Goal: Information Seeking & Learning: Learn about a topic

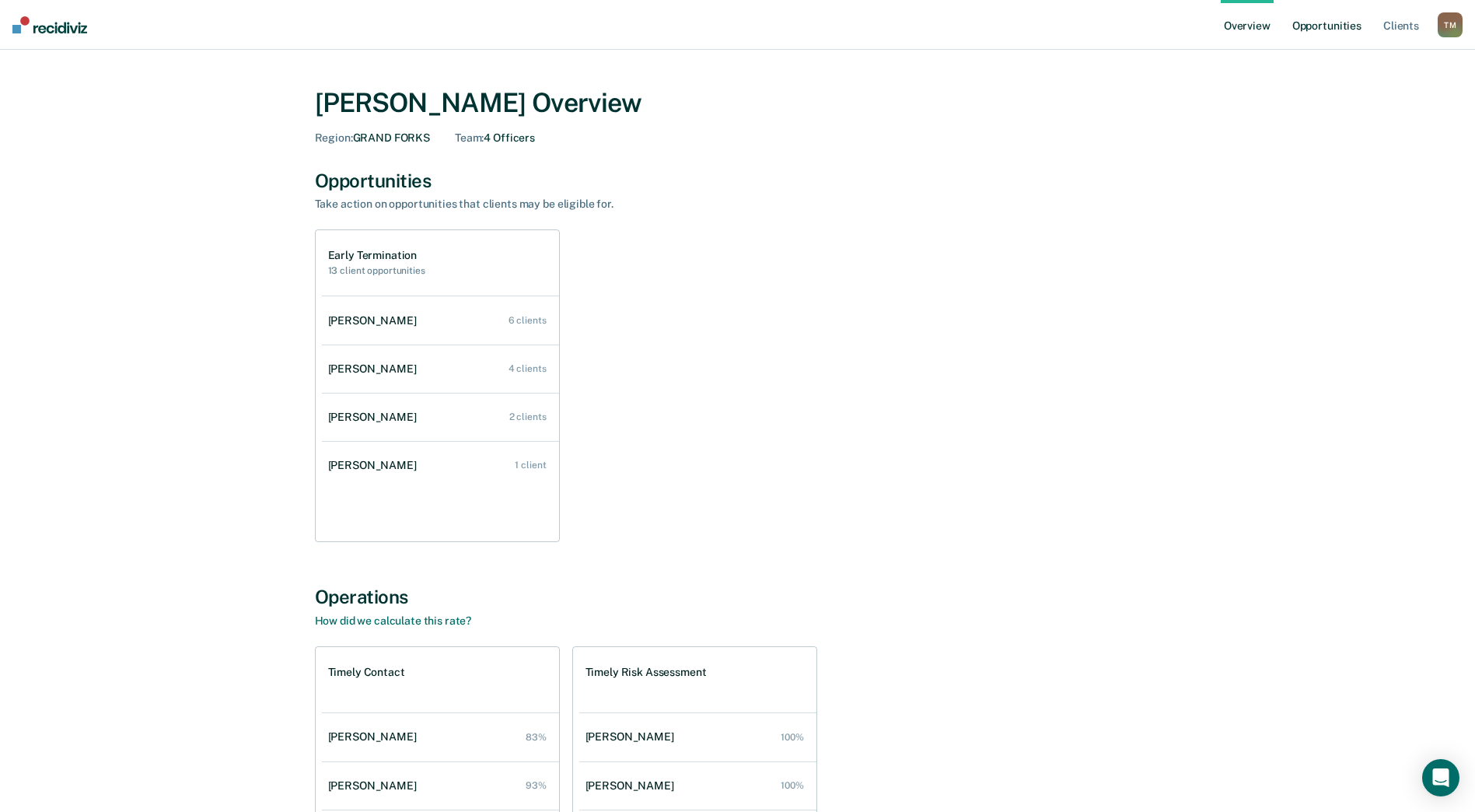
click at [1326, 30] on link "Opportunities" at bounding box center [1327, 25] width 76 height 49
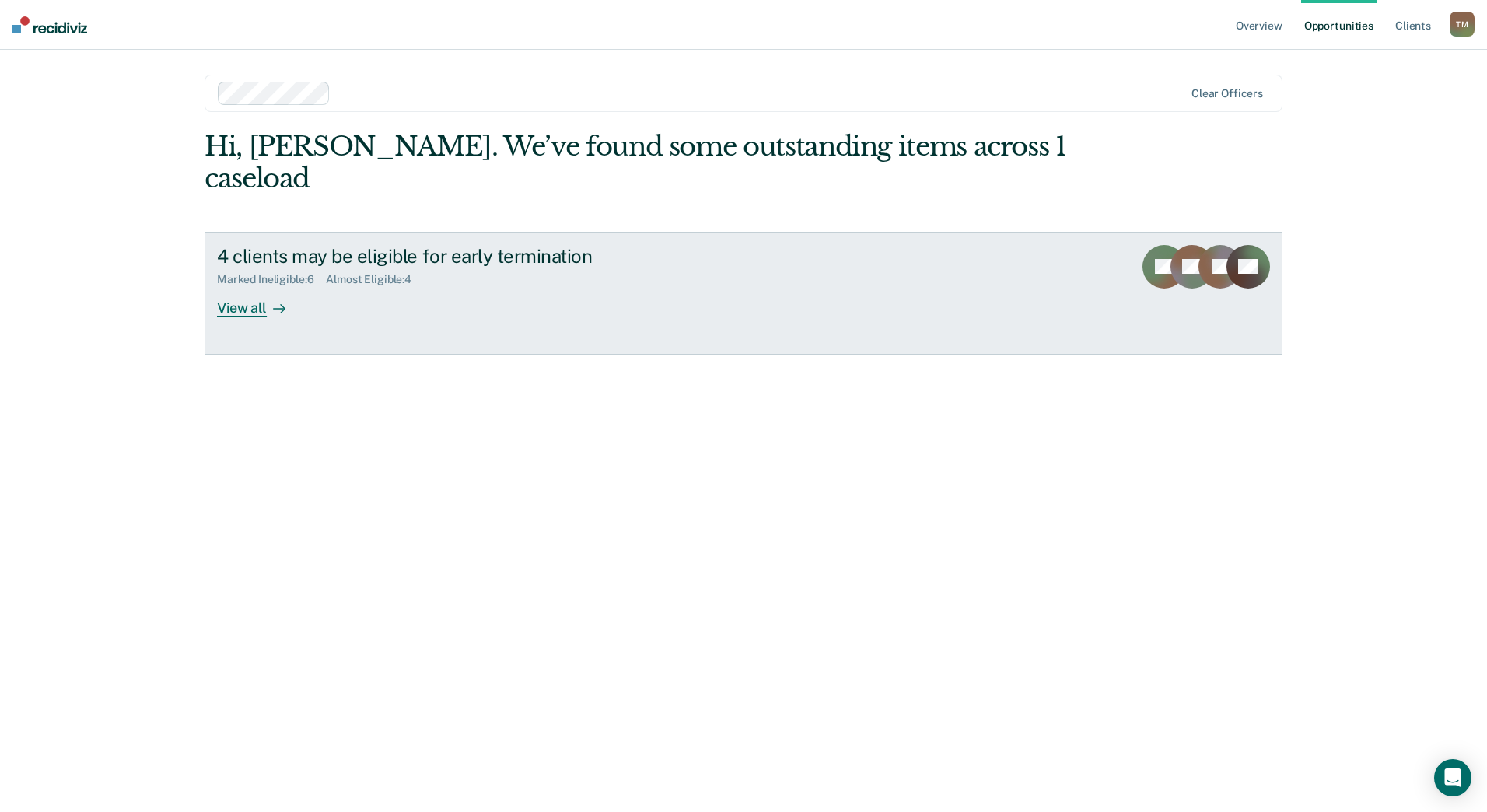
click at [248, 286] on div "View all" at bounding box center [260, 301] width 87 height 30
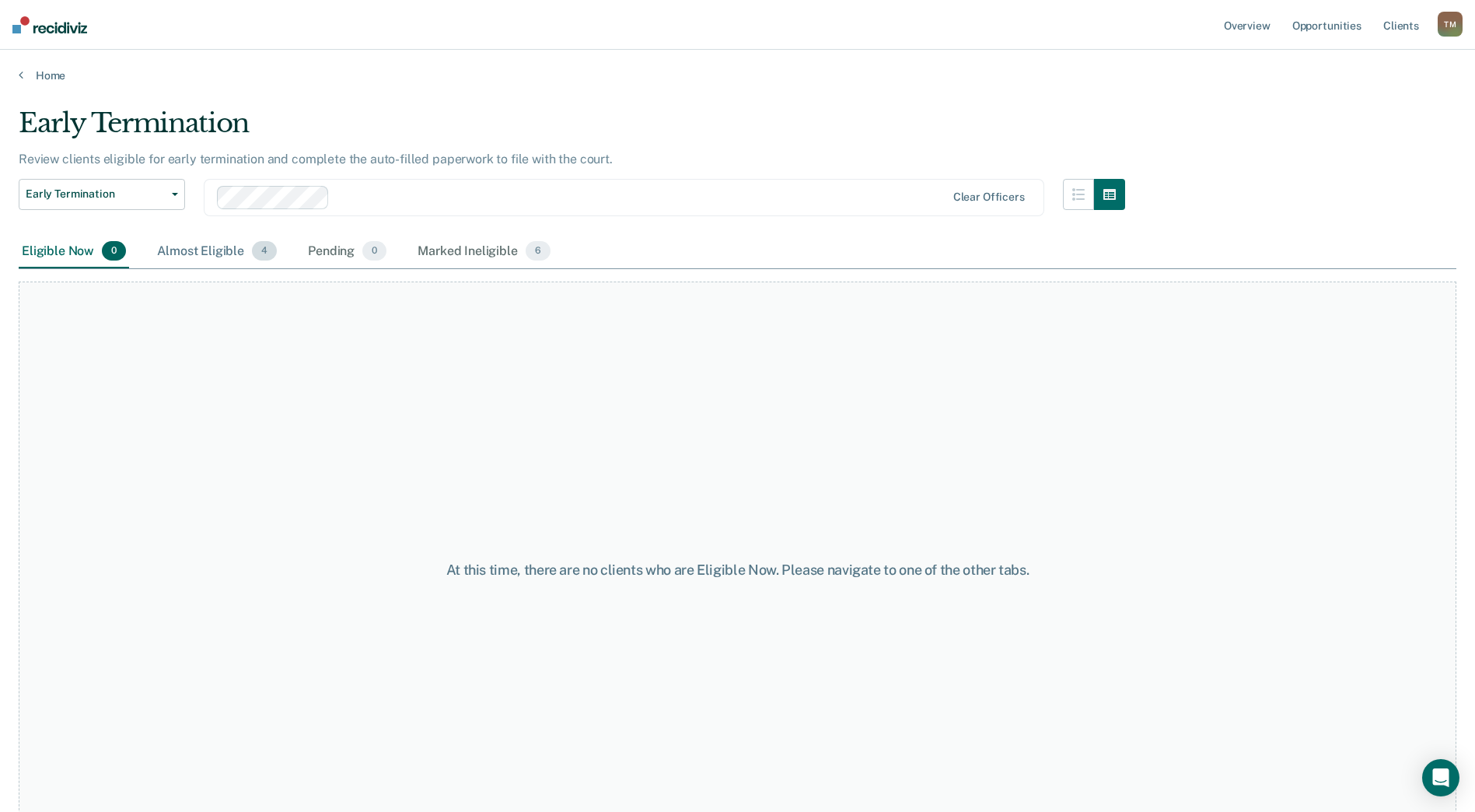
click at [226, 251] on div "Almost Eligible 4" at bounding box center [217, 252] width 126 height 35
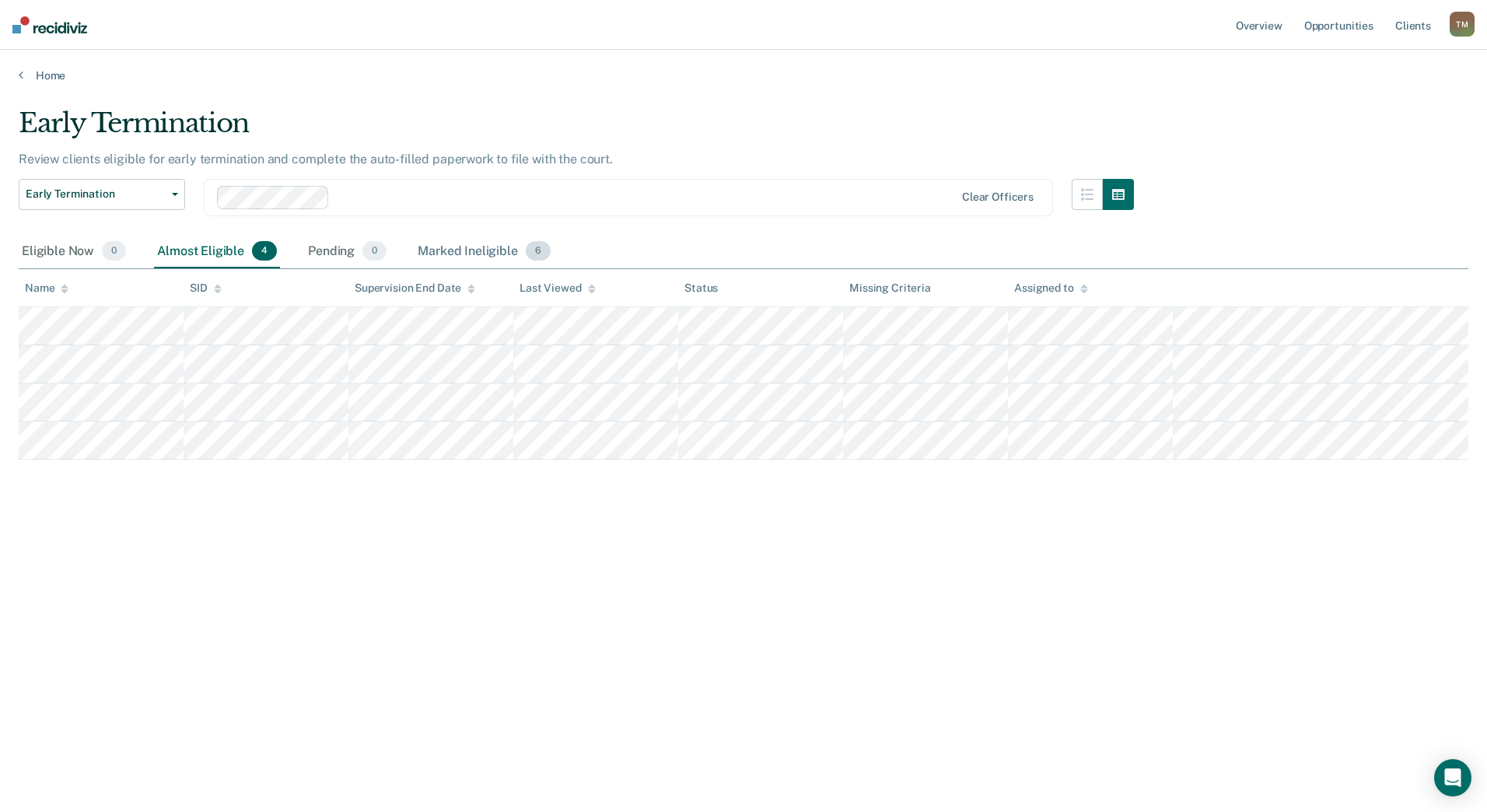
click at [452, 246] on div "Marked Ineligible 6" at bounding box center [484, 252] width 139 height 35
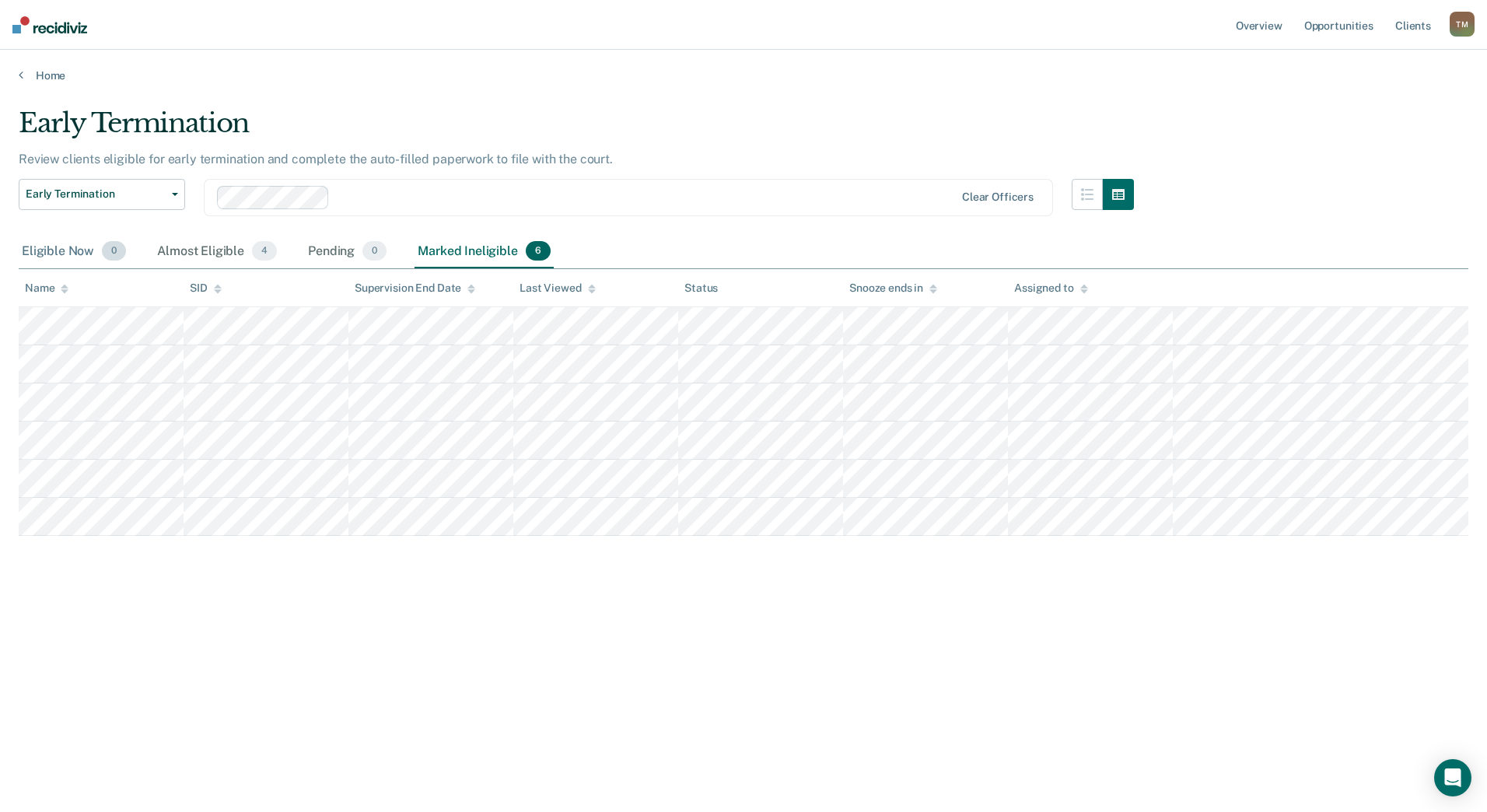
click at [72, 251] on div "Eligible Now 0" at bounding box center [74, 252] width 110 height 35
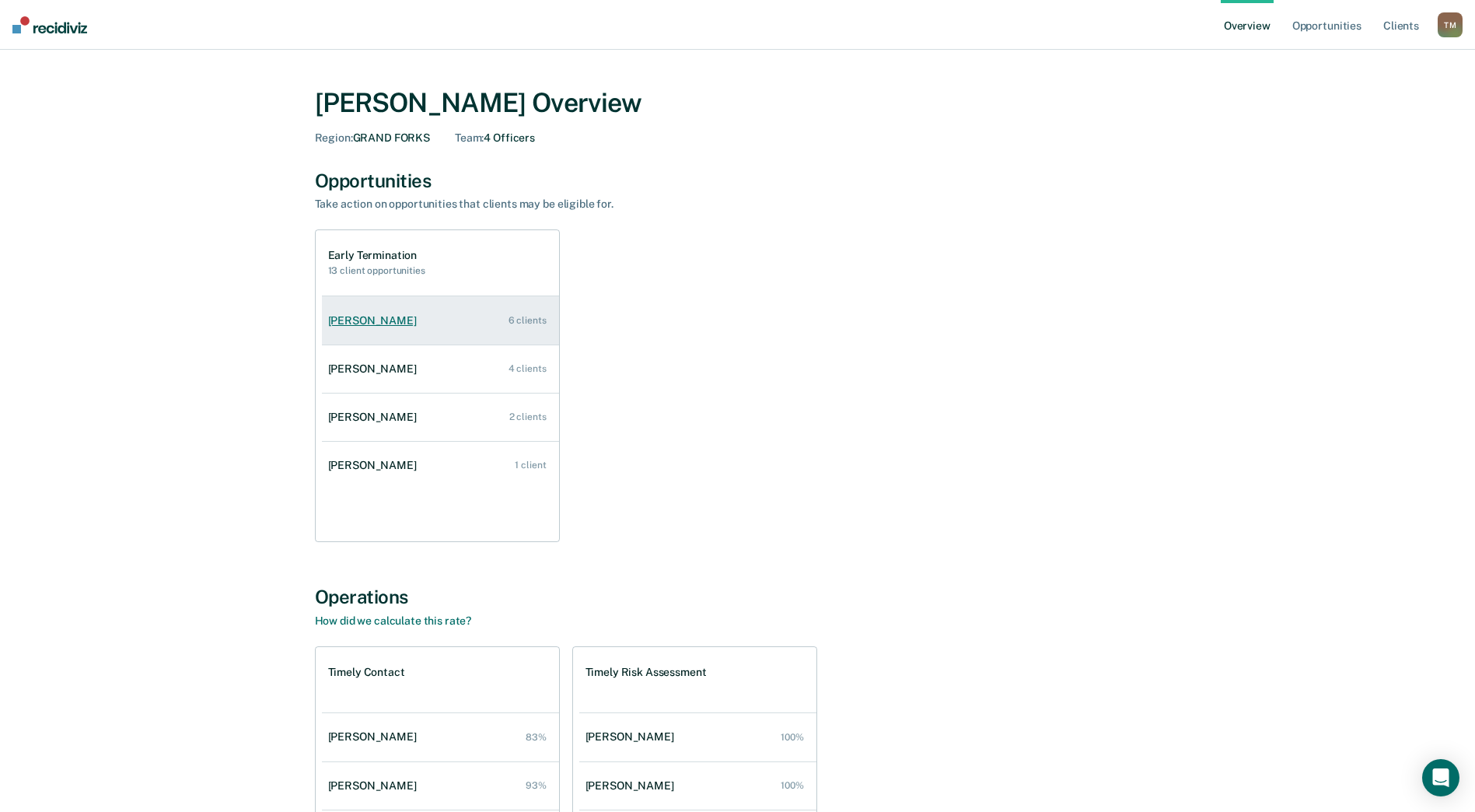
click at [379, 320] on div "[PERSON_NAME]" at bounding box center [375, 320] width 95 height 13
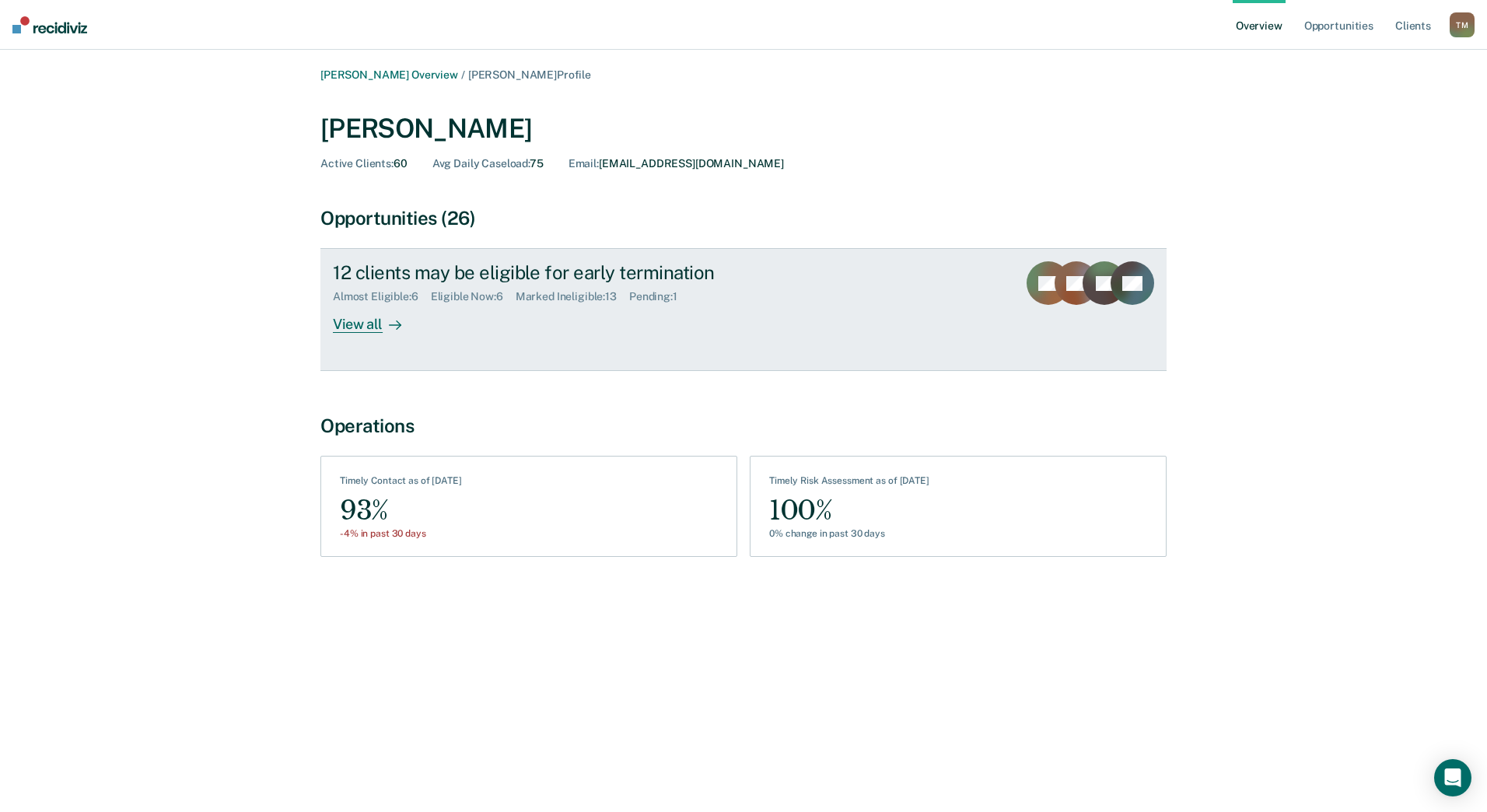
click at [367, 316] on div "View all" at bounding box center [376, 318] width 87 height 30
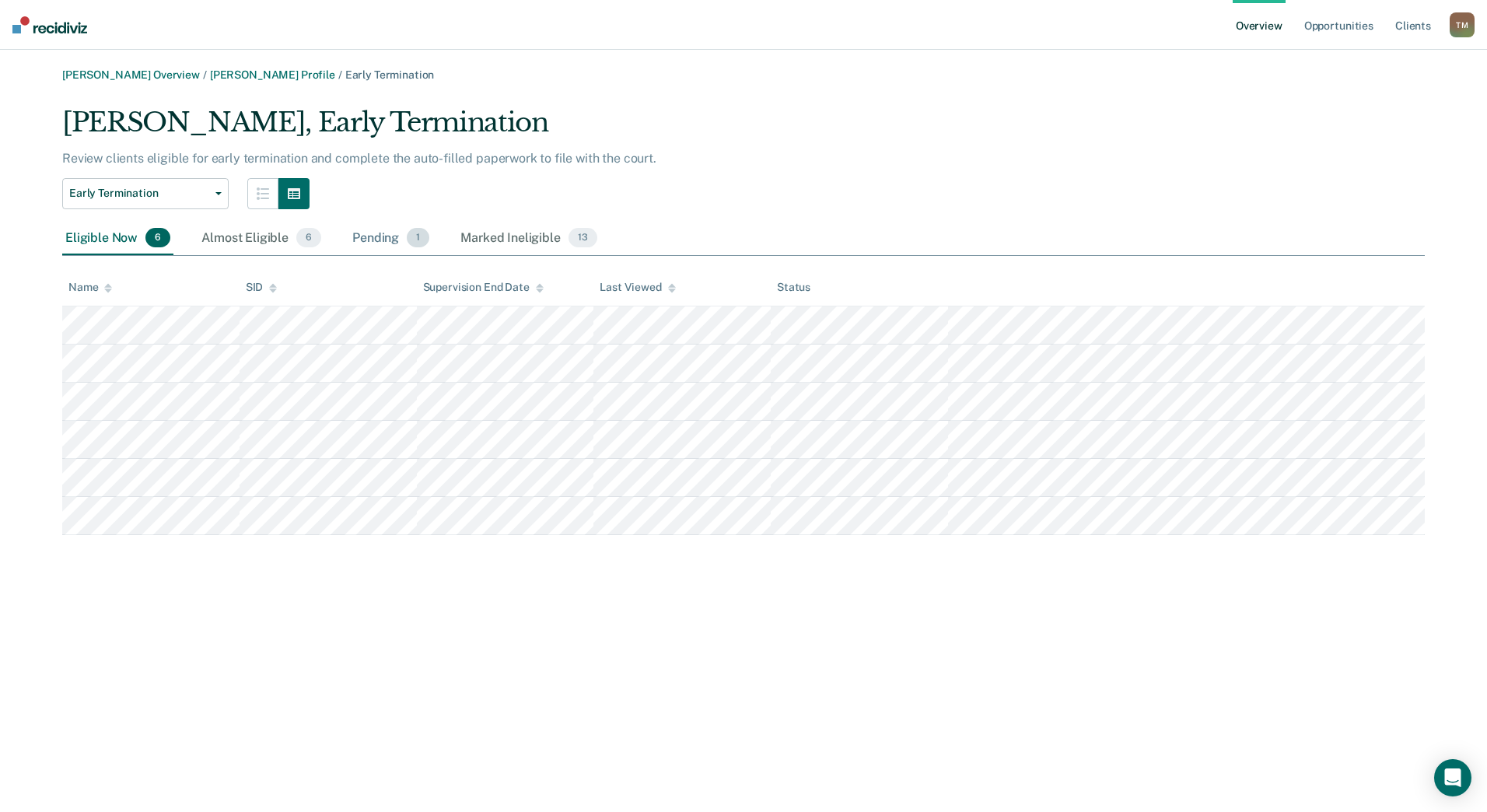
click at [381, 243] on div "Pending 1" at bounding box center [390, 239] width 83 height 35
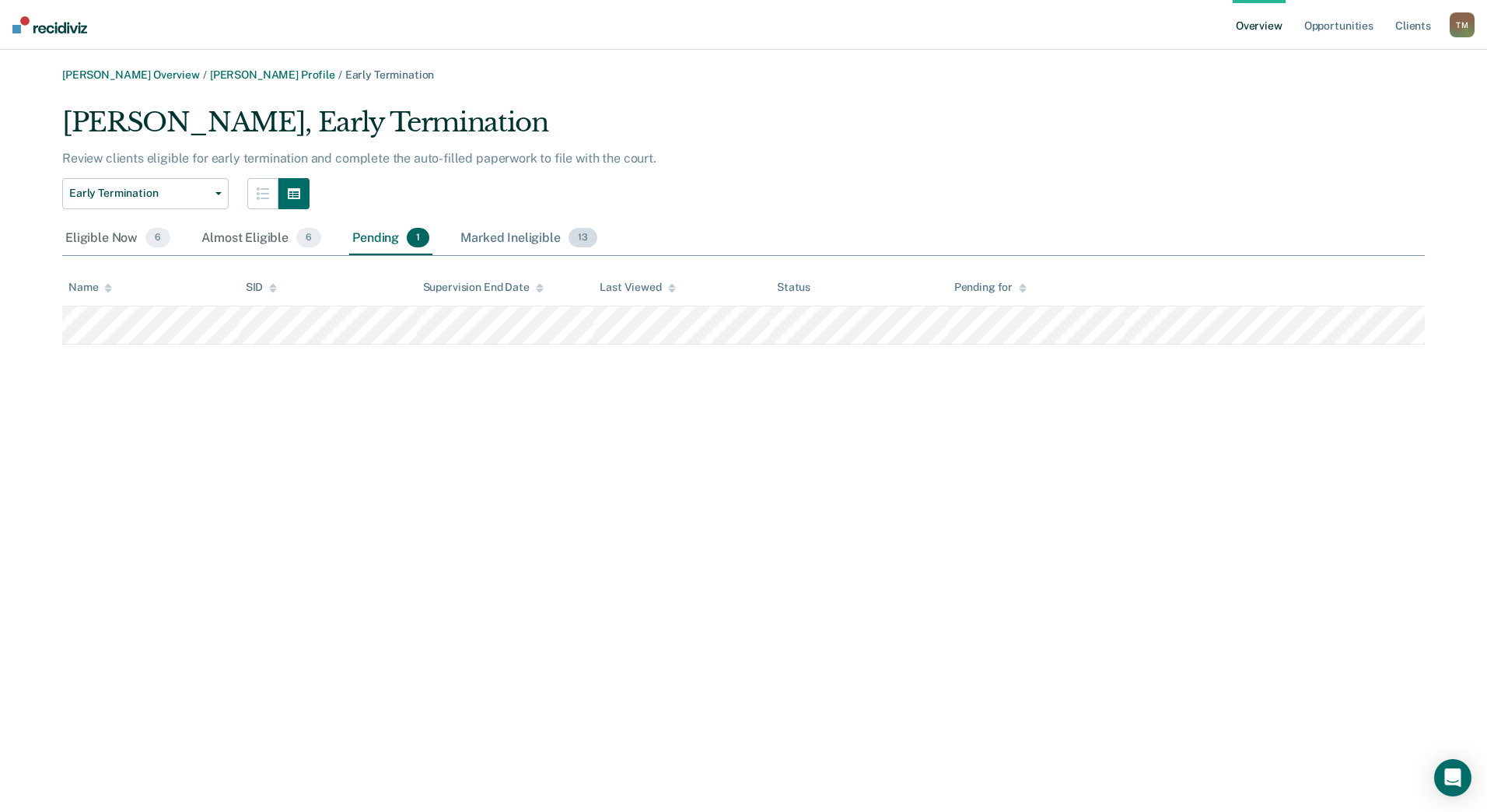
click at [496, 239] on div "Marked Ineligible 13" at bounding box center [528, 239] width 143 height 35
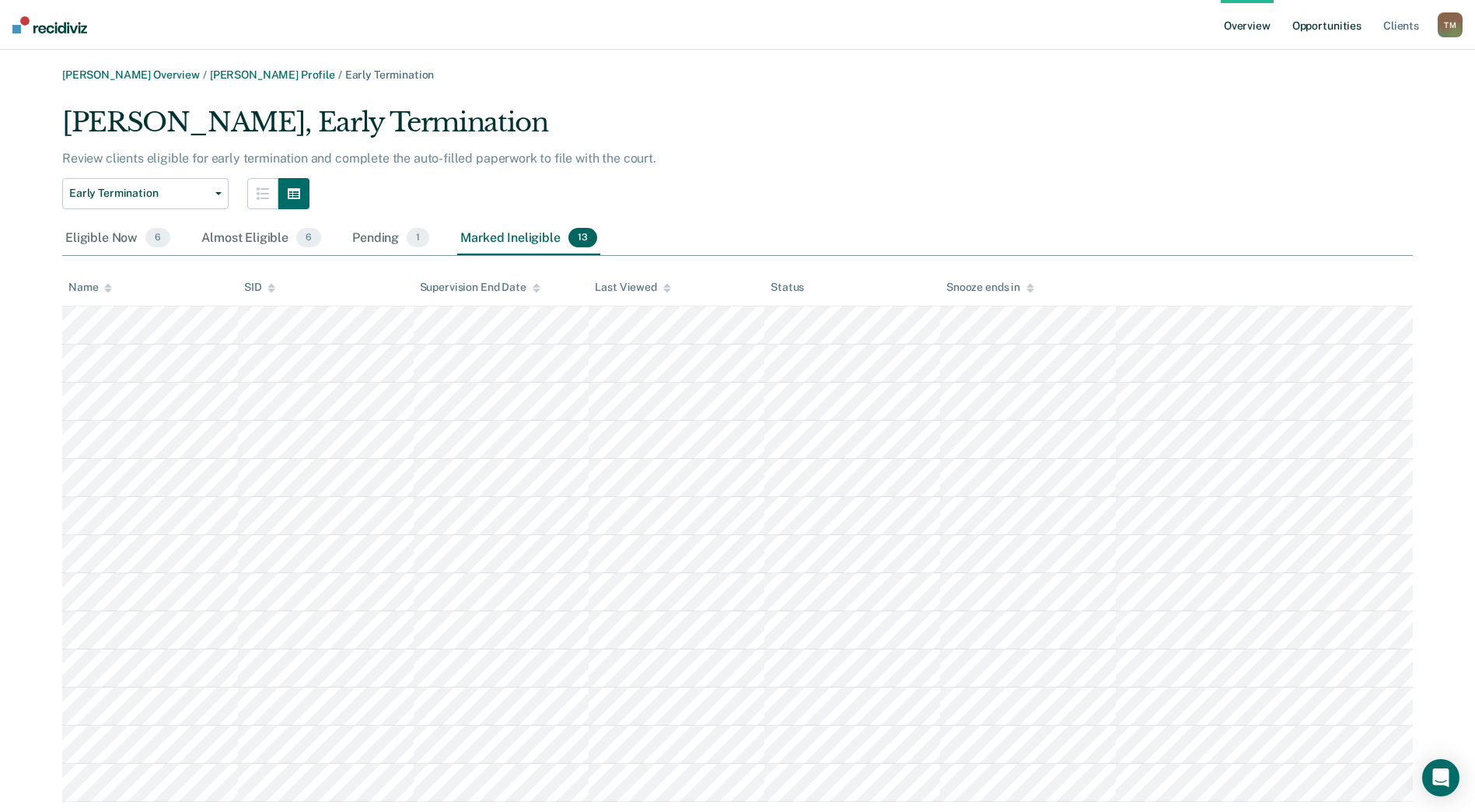
click at [1323, 27] on link "Opportunities" at bounding box center [1327, 25] width 76 height 49
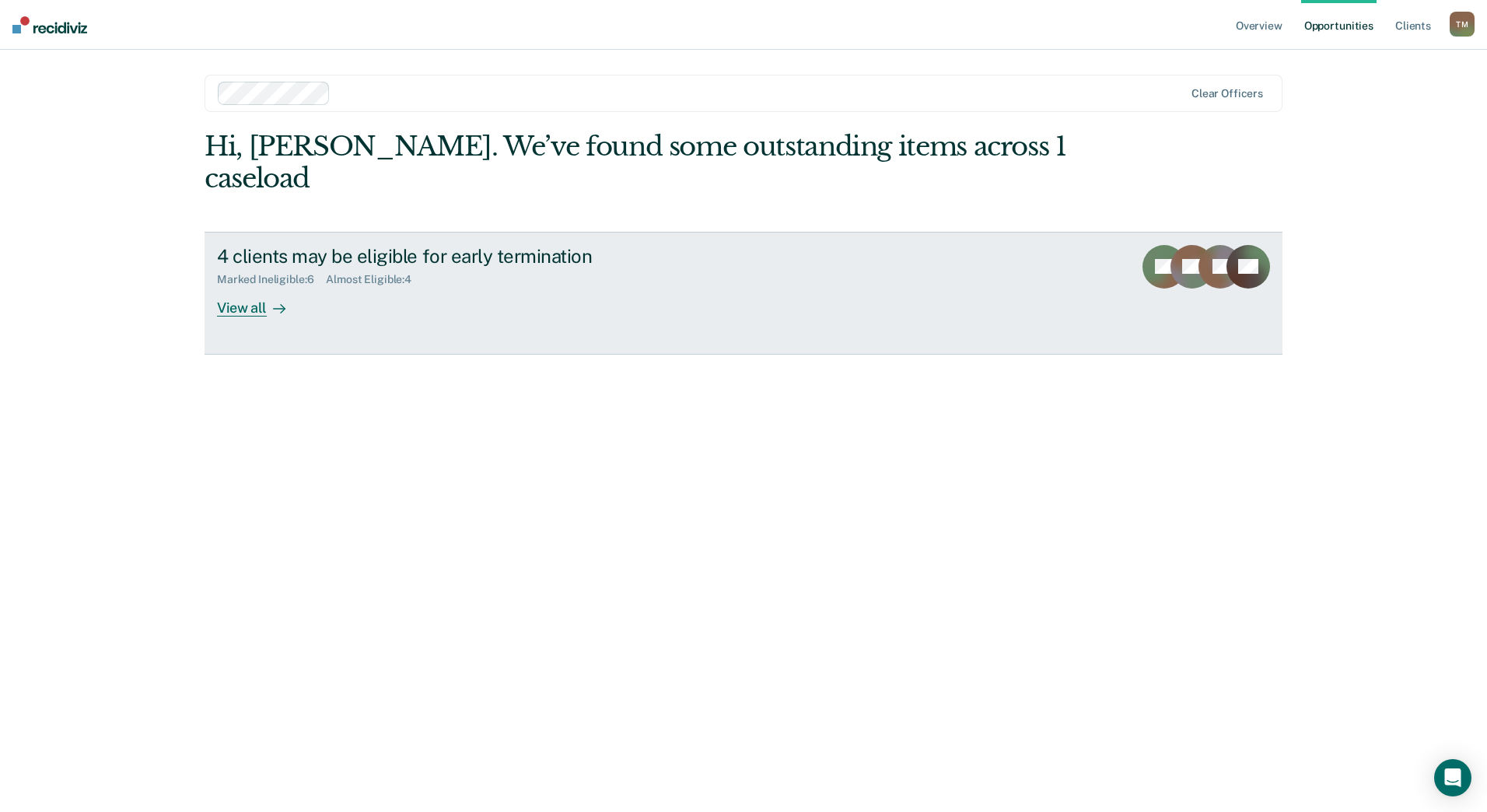
click at [253, 286] on div "View all" at bounding box center [260, 301] width 87 height 30
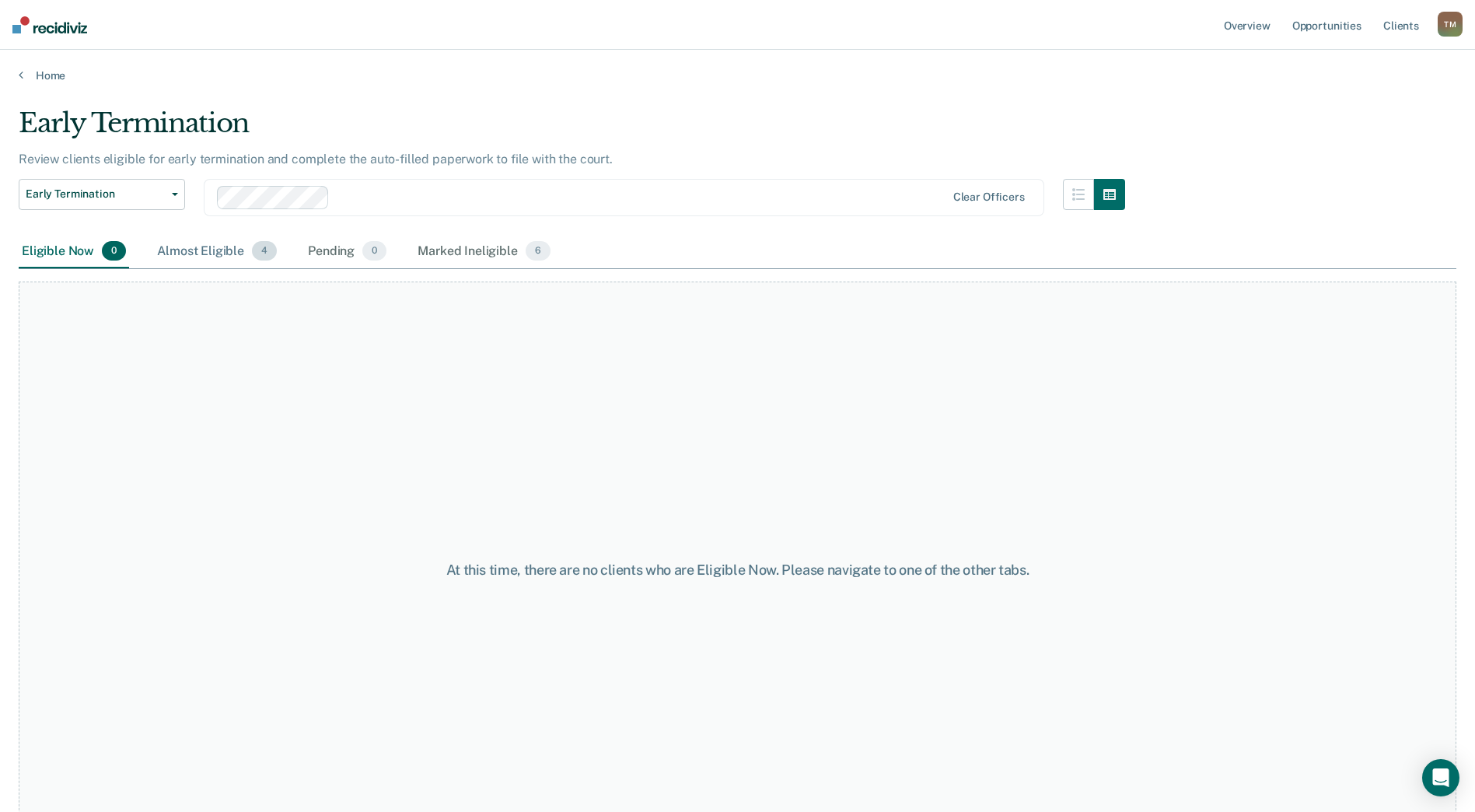
click at [230, 245] on div "Almost Eligible 4" at bounding box center [217, 252] width 126 height 35
